Goal: Information Seeking & Learning: Check status

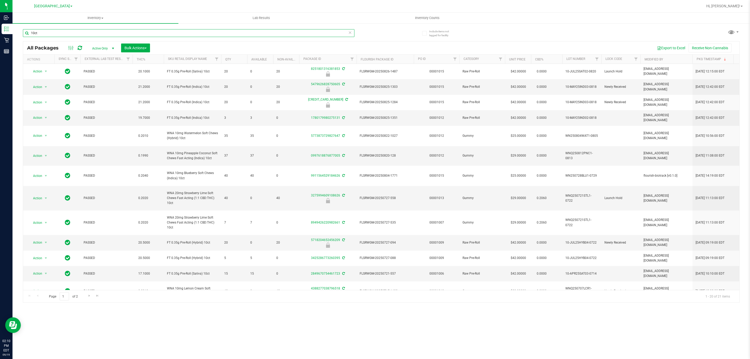
click at [53, 35] on input "10ct" at bounding box center [188, 33] width 331 height 8
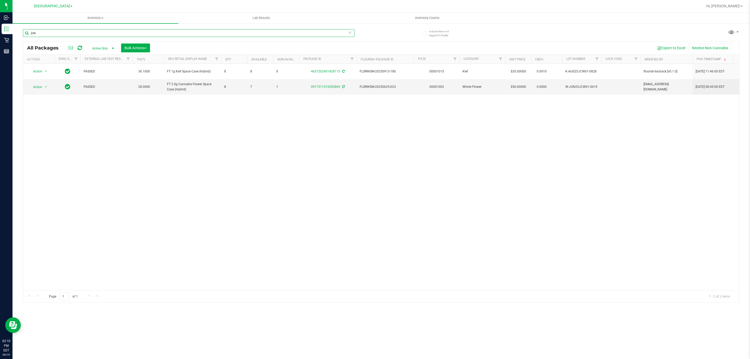
click at [53, 35] on input "jcw" at bounding box center [188, 33] width 331 height 8
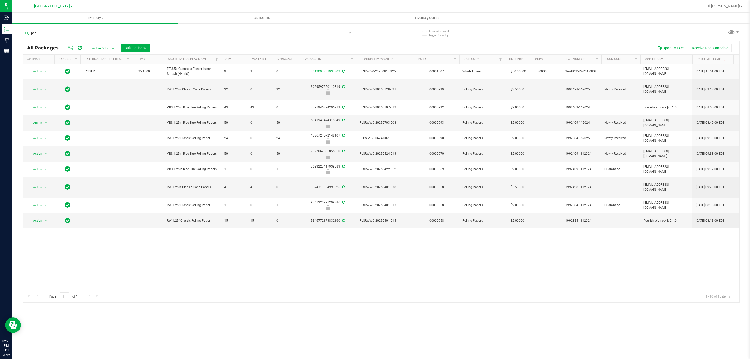
click at [53, 35] on input "pap" at bounding box center [188, 33] width 331 height 8
type input "W-MAR25GPE02-0319"
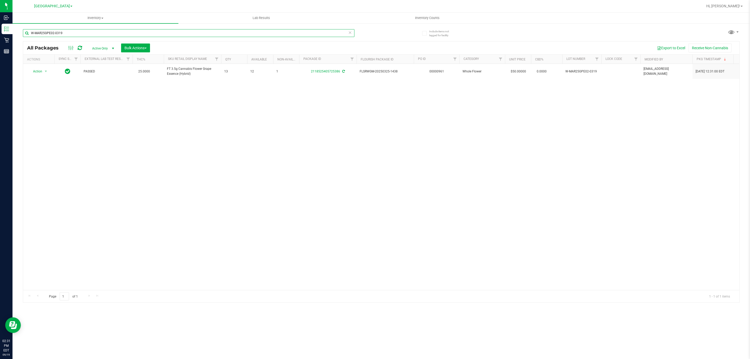
click at [53, 35] on input "W-MAR25GPE02-0319" at bounding box center [188, 33] width 331 height 8
drag, startPoint x: 53, startPoint y: 35, endPoint x: 70, endPoint y: 30, distance: 17.6
click at [70, 30] on input "W-MAR25GPE02-0319" at bounding box center [188, 33] width 331 height 8
